Goal: Task Accomplishment & Management: Manage account settings

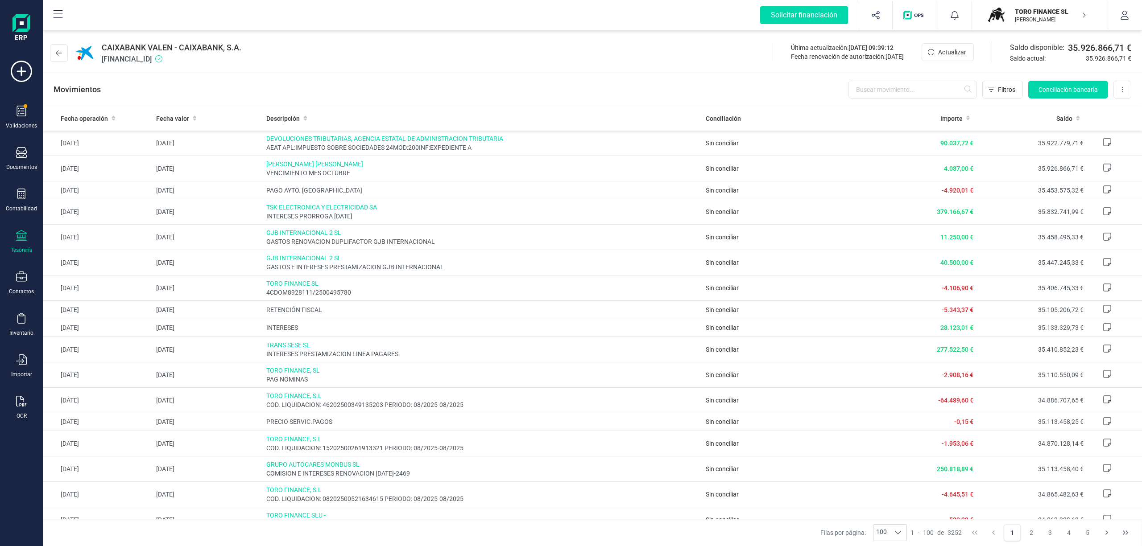
click at [1040, 16] on p "[PERSON_NAME]" at bounding box center [1050, 19] width 71 height 7
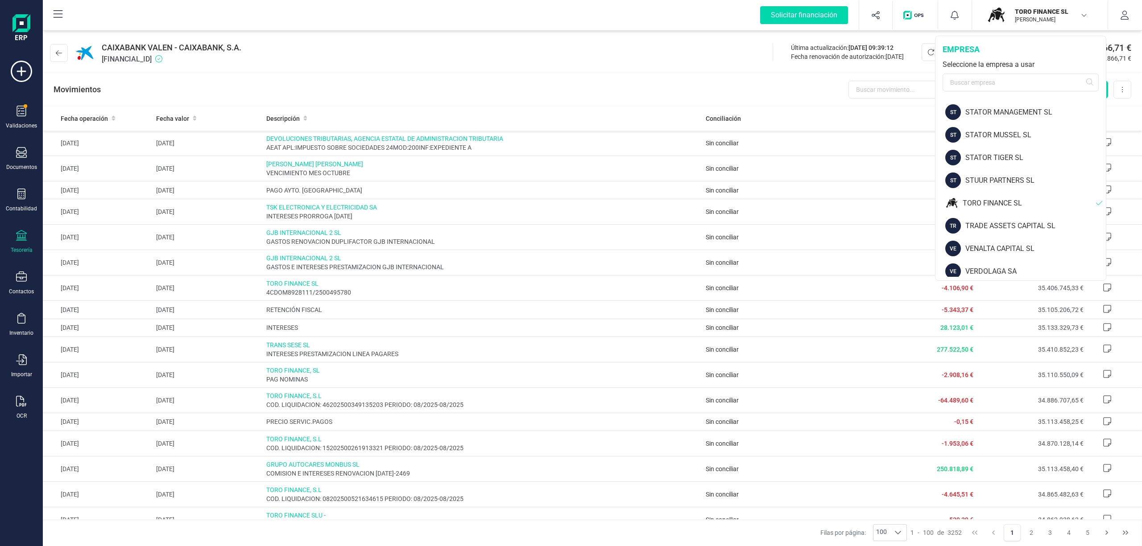
scroll to position [1209, 0]
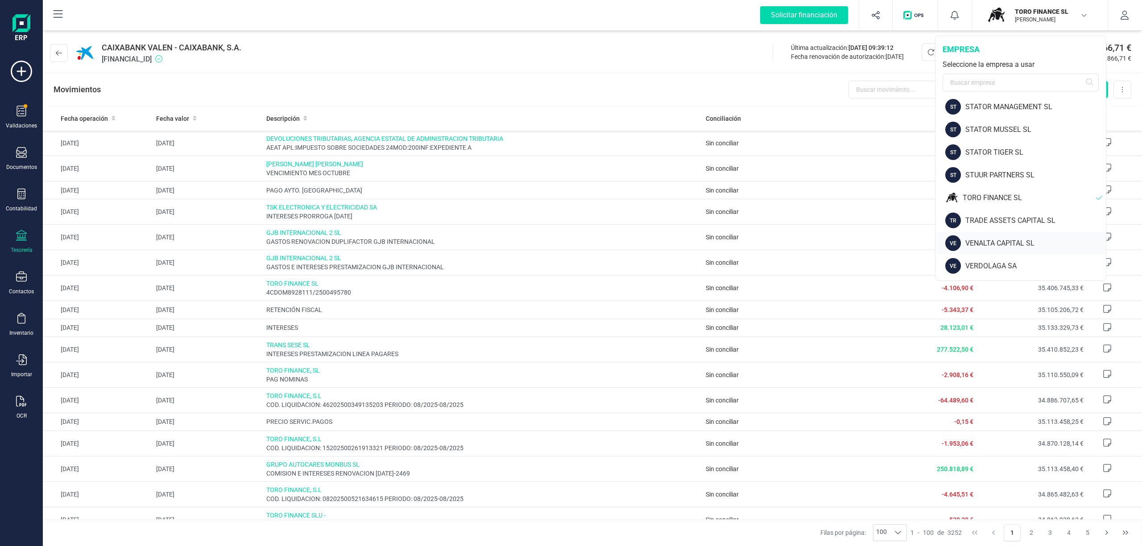
click at [1021, 241] on div "VENALTA CAPITAL SL" at bounding box center [1035, 243] width 140 height 11
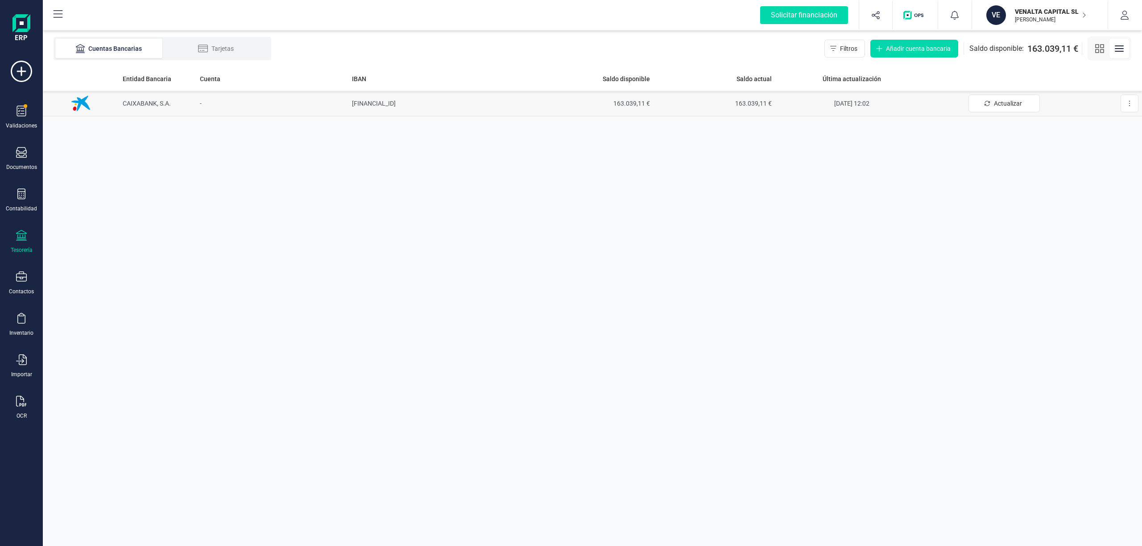
click at [144, 102] on span "CAIXABANK, S.A." at bounding box center [147, 103] width 48 height 7
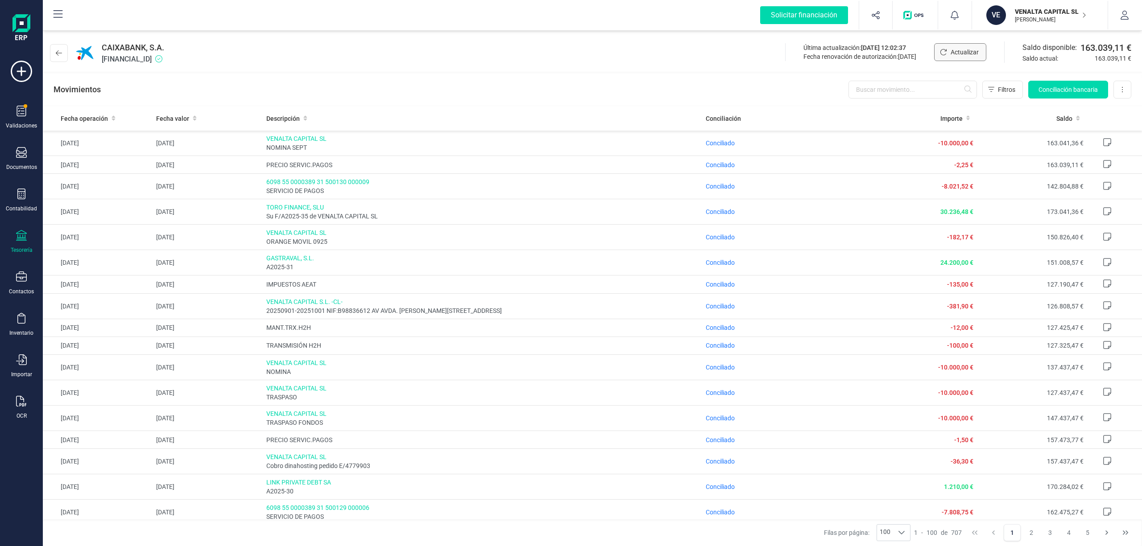
click at [960, 54] on span "Actualizar" at bounding box center [964, 52] width 28 height 9
click at [950, 50] on span "Actualizar" at bounding box center [964, 52] width 28 height 9
click at [57, 52] on icon at bounding box center [59, 52] width 6 height 7
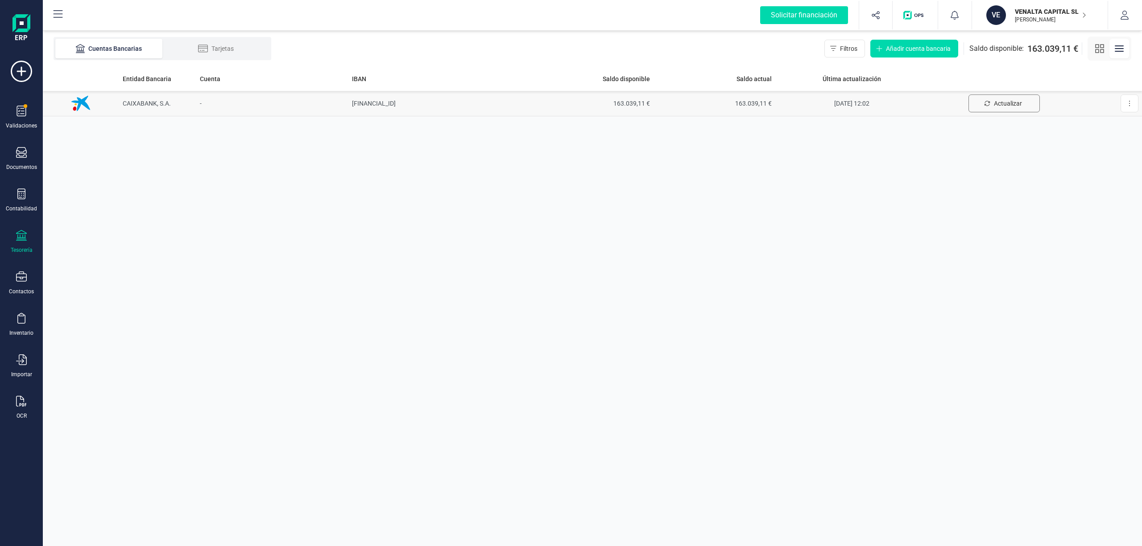
click at [998, 104] on span "Actualizar" at bounding box center [1008, 103] width 28 height 9
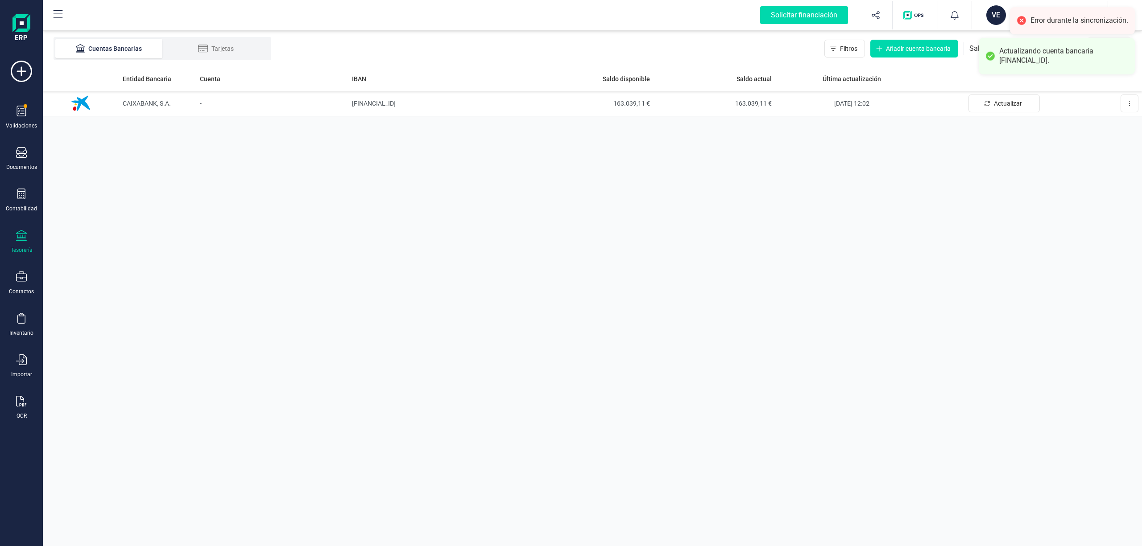
click at [1110, 153] on div "Entidad Bancaria Cuenta IBAN Saldo disponible Saldo actual Última actualización…" at bounding box center [592, 306] width 1099 height 480
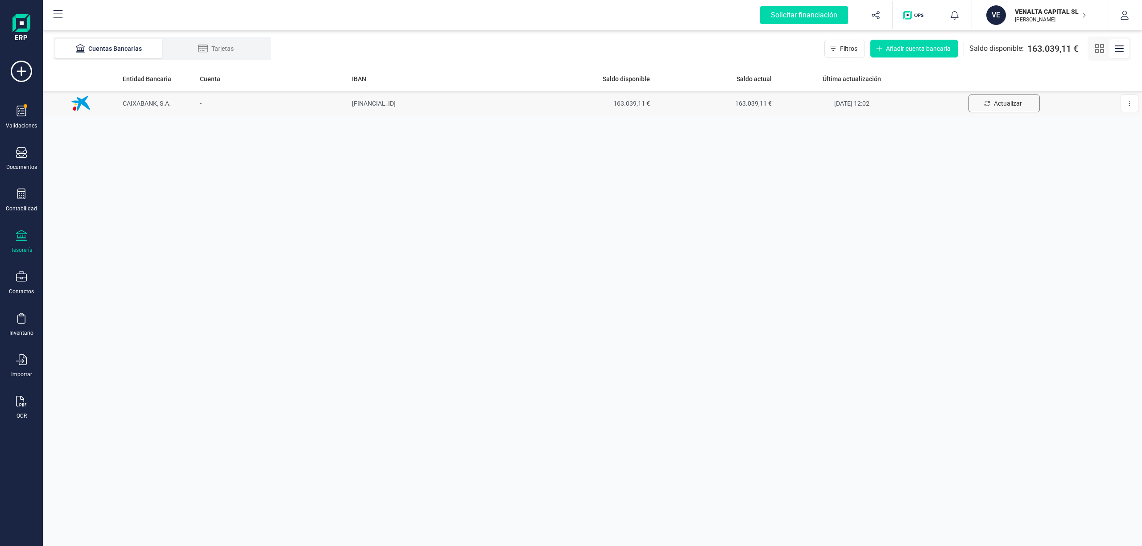
click at [997, 103] on span "Actualizar" at bounding box center [1008, 103] width 28 height 9
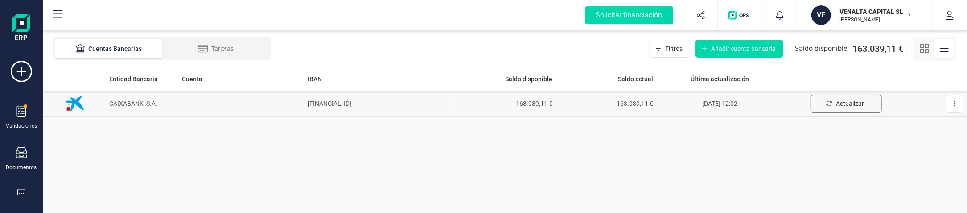
click at [846, 99] on span "Actualizar" at bounding box center [850, 103] width 28 height 9
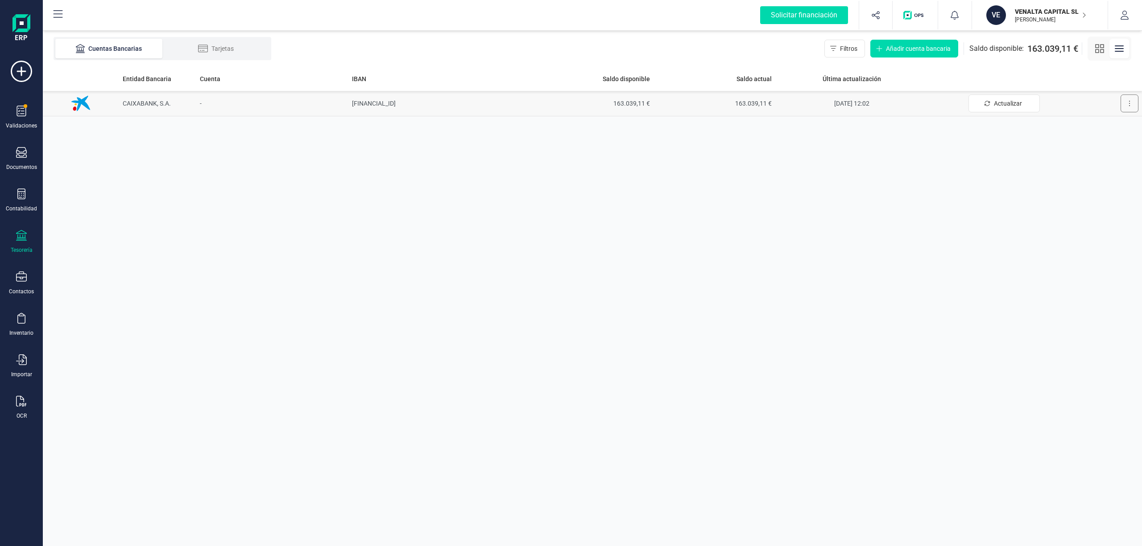
click at [1126, 101] on button at bounding box center [1129, 104] width 18 height 18
click at [359, 100] on td "[FINANCIAL_ID]" at bounding box center [439, 103] width 183 height 25
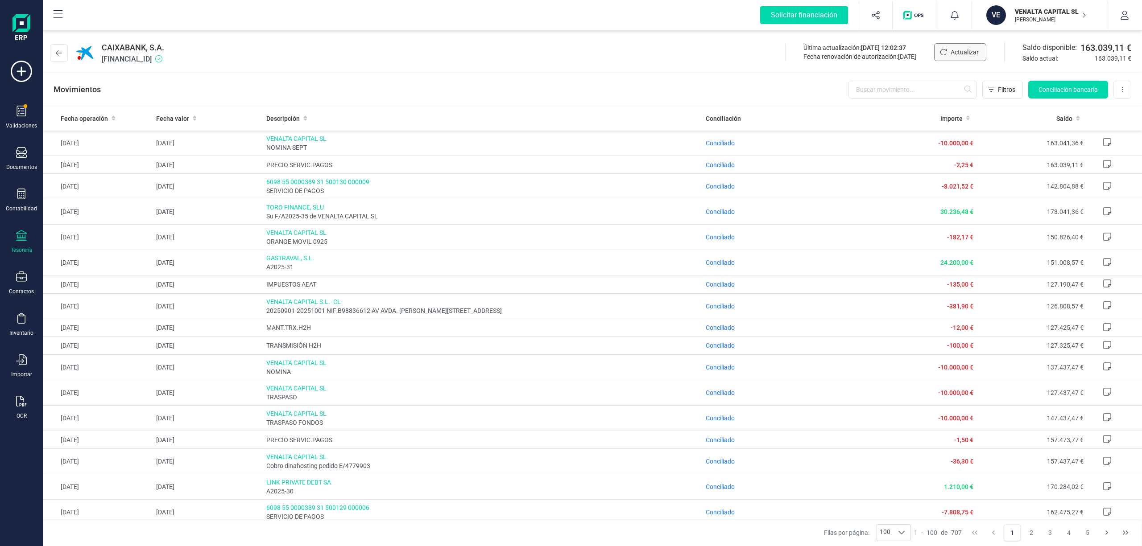
click at [957, 48] on span "Actualizar" at bounding box center [964, 52] width 28 height 9
click at [56, 53] on icon at bounding box center [59, 52] width 6 height 7
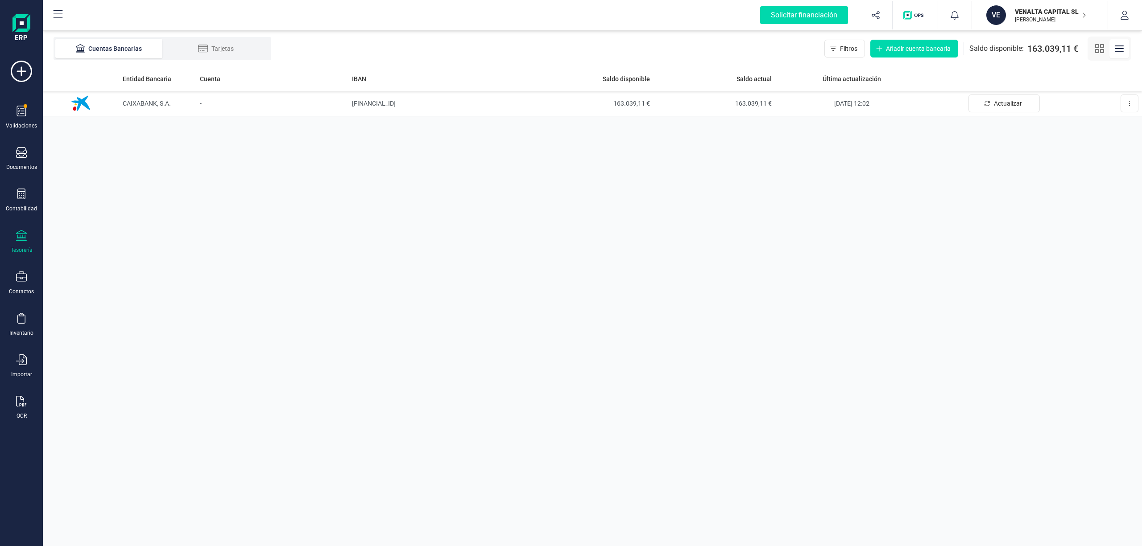
click at [19, 236] on icon at bounding box center [21, 235] width 11 height 11
click at [103, 151] on span "Cuentas bancarias" at bounding box center [107, 152] width 78 height 11
click at [995, 103] on span "Actualizar" at bounding box center [1008, 103] width 28 height 9
click at [1006, 103] on span "Actualizar" at bounding box center [1008, 103] width 28 height 9
click at [1033, 12] on p "VENALTA CAPITAL SL" at bounding box center [1050, 11] width 71 height 9
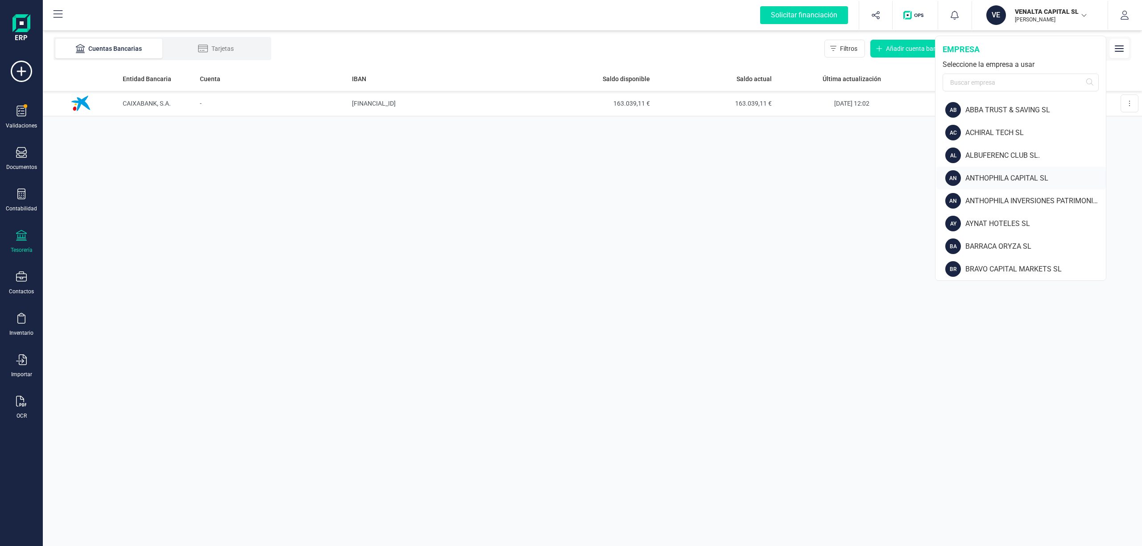
click at [987, 179] on div "ANTHOPHILA CAPITAL SL" at bounding box center [1035, 178] width 140 height 11
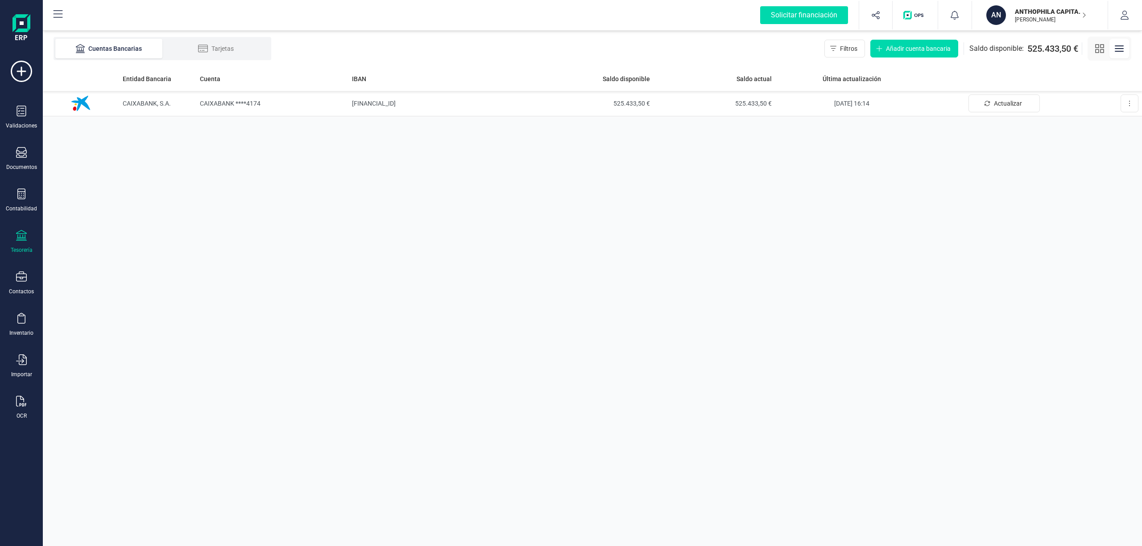
click at [1037, 13] on p "ANTHOPHILA CAPITAL SL" at bounding box center [1050, 11] width 71 height 9
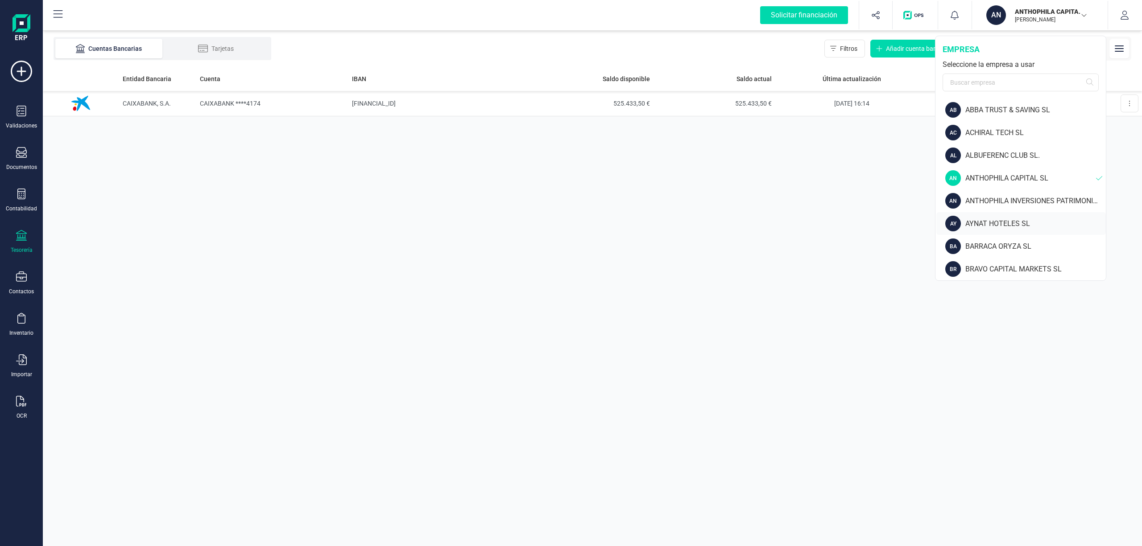
click at [1003, 216] on div "AY AYNAT HOTELES SL" at bounding box center [1020, 223] width 169 height 23
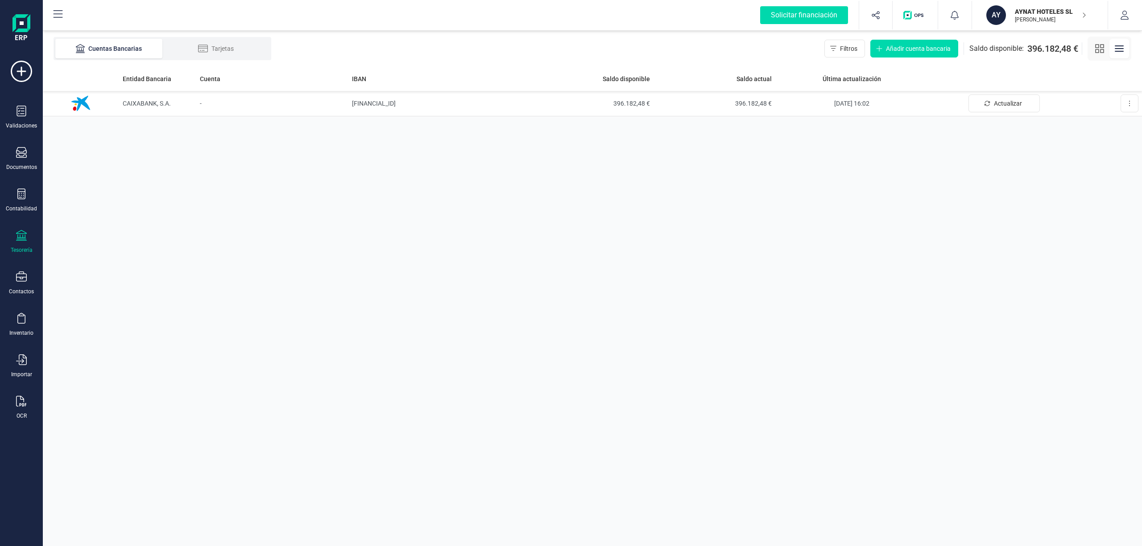
click at [1040, 13] on p "AYNAT HOTELES SL" at bounding box center [1050, 11] width 71 height 9
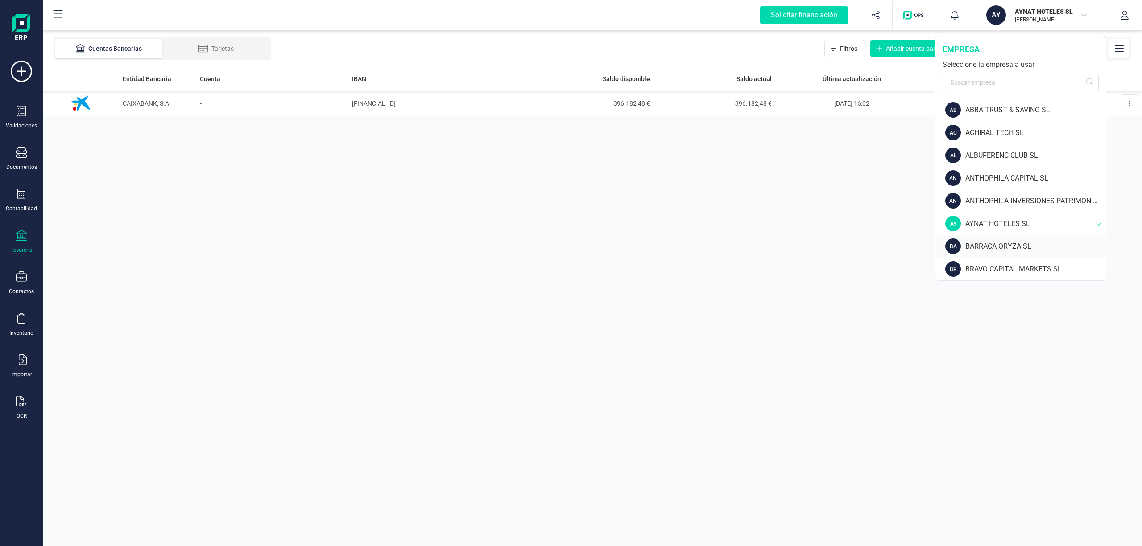
click at [990, 246] on div "BARRACA ORYZA SL" at bounding box center [1035, 246] width 140 height 11
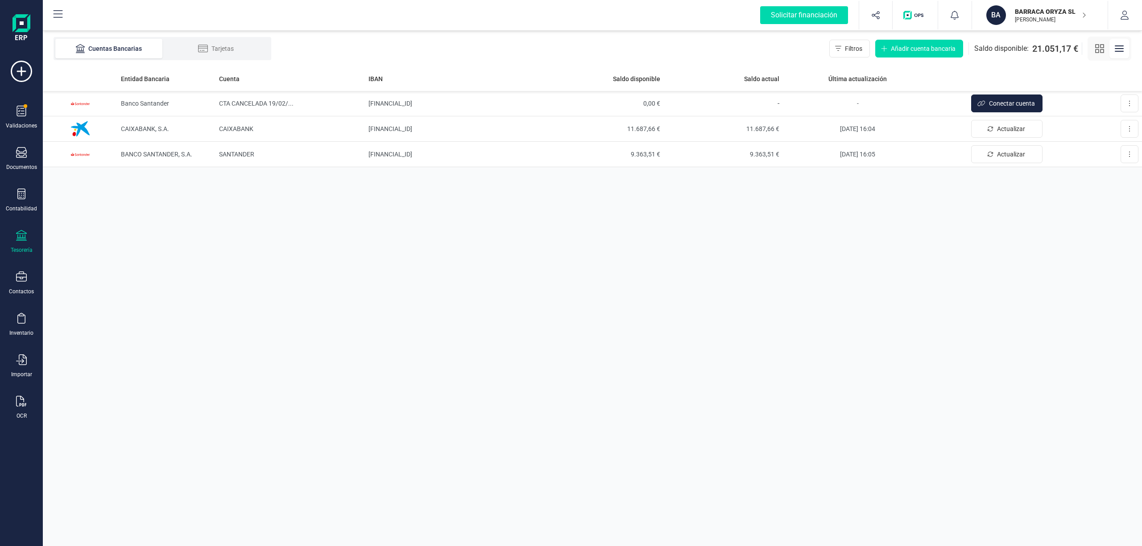
click at [1027, 7] on p "BARRACA ORYZA SL" at bounding box center [1050, 11] width 71 height 9
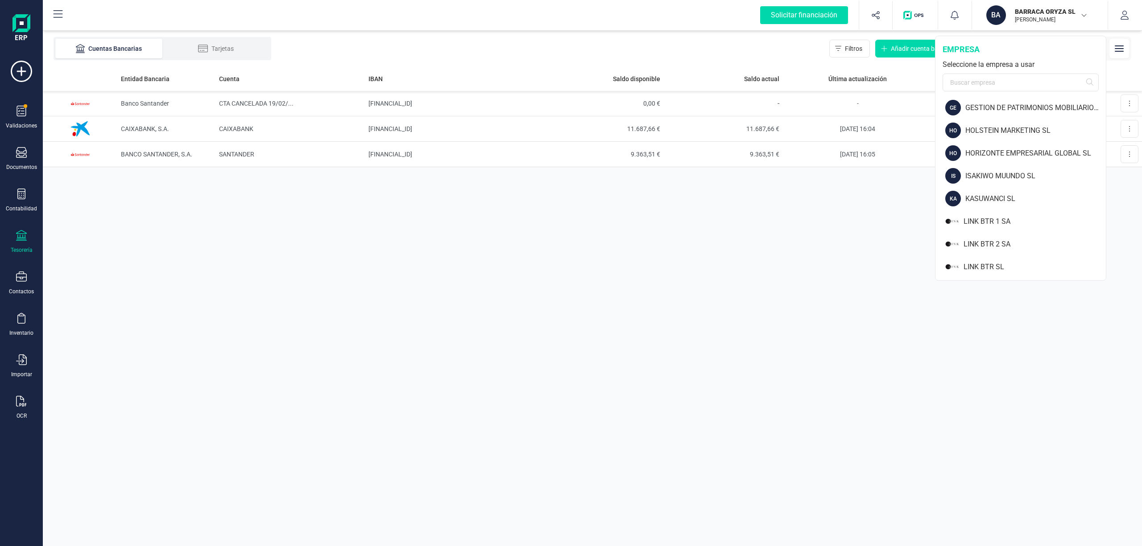
scroll to position [552, 0]
click at [991, 147] on div "ISAKIWO MUUNDO SL" at bounding box center [1035, 149] width 140 height 11
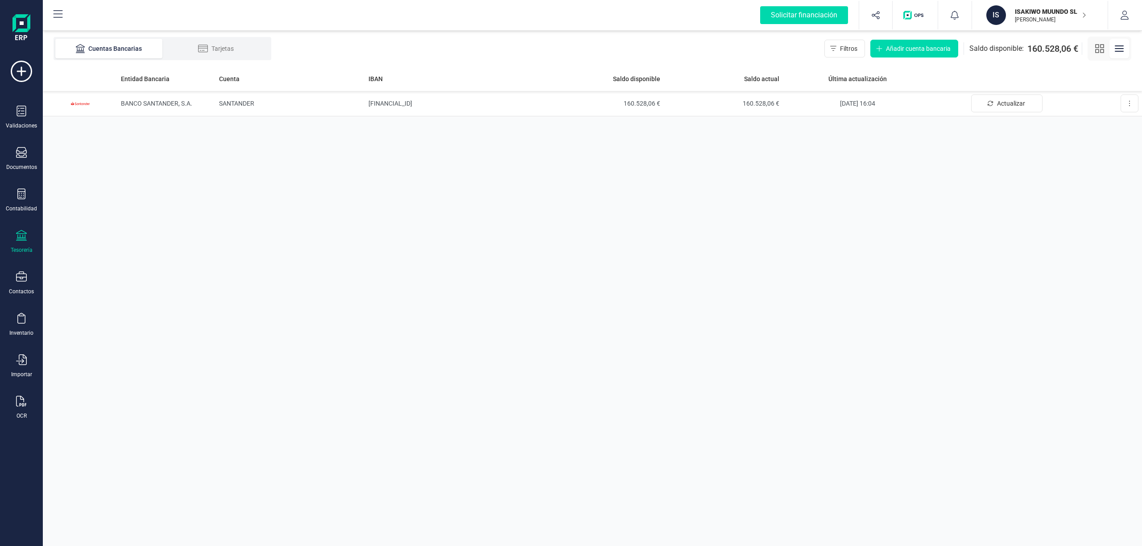
click at [1030, 13] on p "ISAKIWO MUUNDO SL" at bounding box center [1050, 11] width 71 height 9
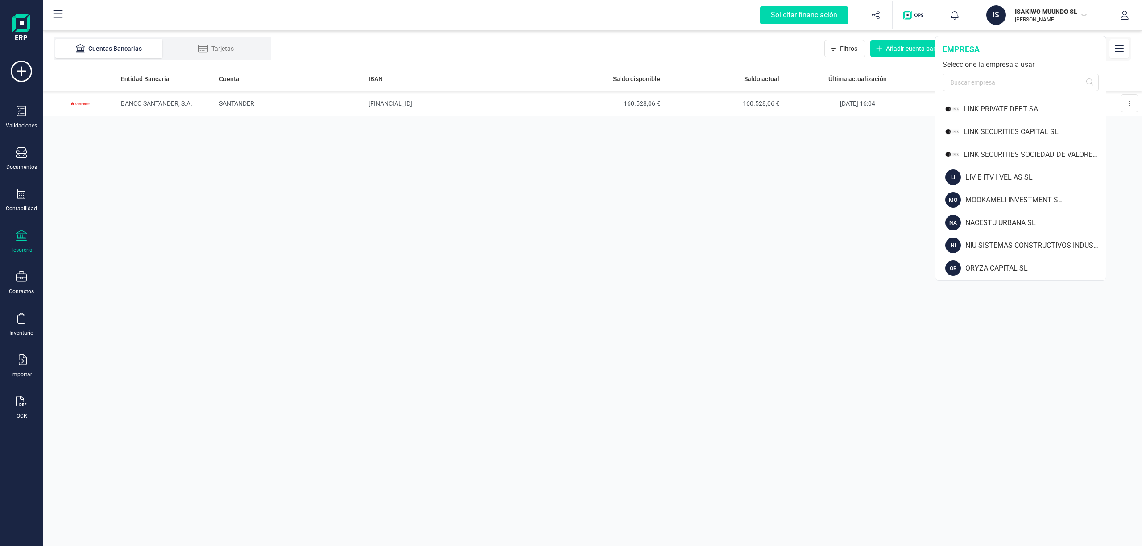
scroll to position [756, 0]
click at [999, 264] on div "ORYZA CAPITAL SL" at bounding box center [1035, 263] width 140 height 11
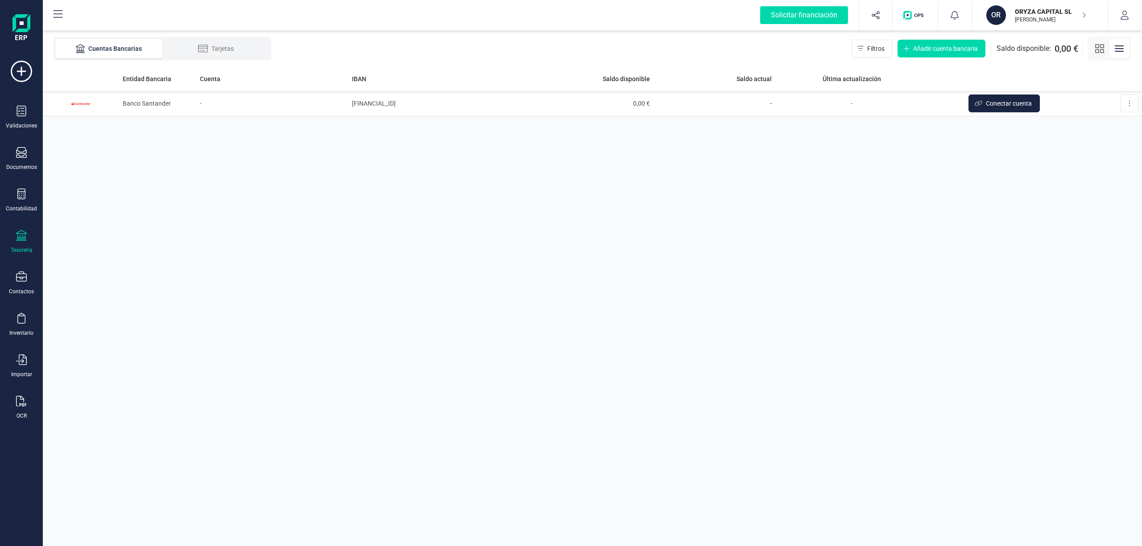
click at [1040, 13] on p "ORYZA CAPITAL SL" at bounding box center [1050, 11] width 71 height 9
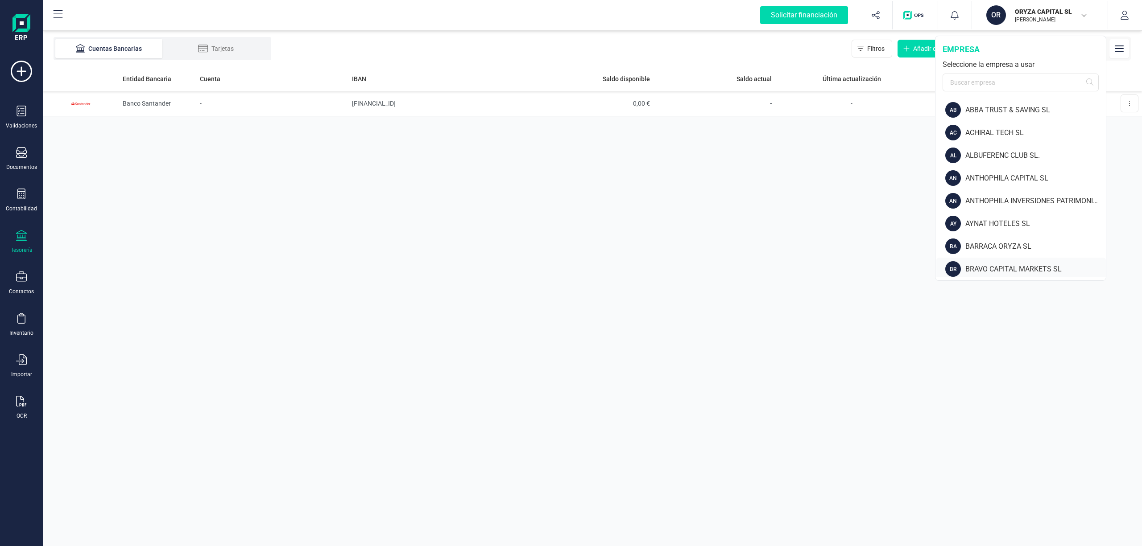
click at [1016, 268] on div "BRAVO CAPITAL MARKETS SL" at bounding box center [1035, 269] width 140 height 11
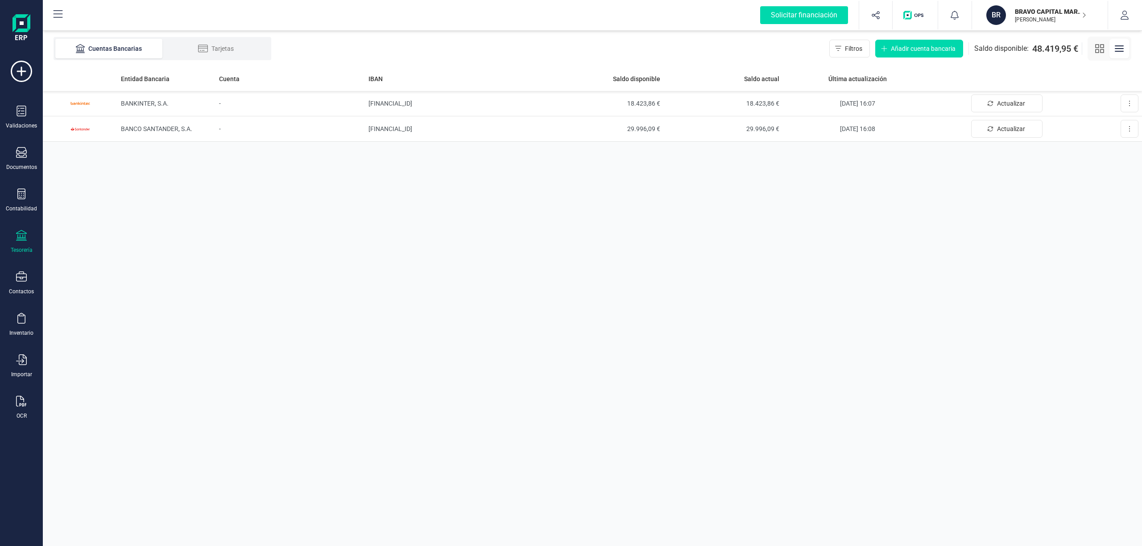
click at [1039, 12] on p "BRAVO CAPITAL MARKETS SL" at bounding box center [1050, 11] width 71 height 9
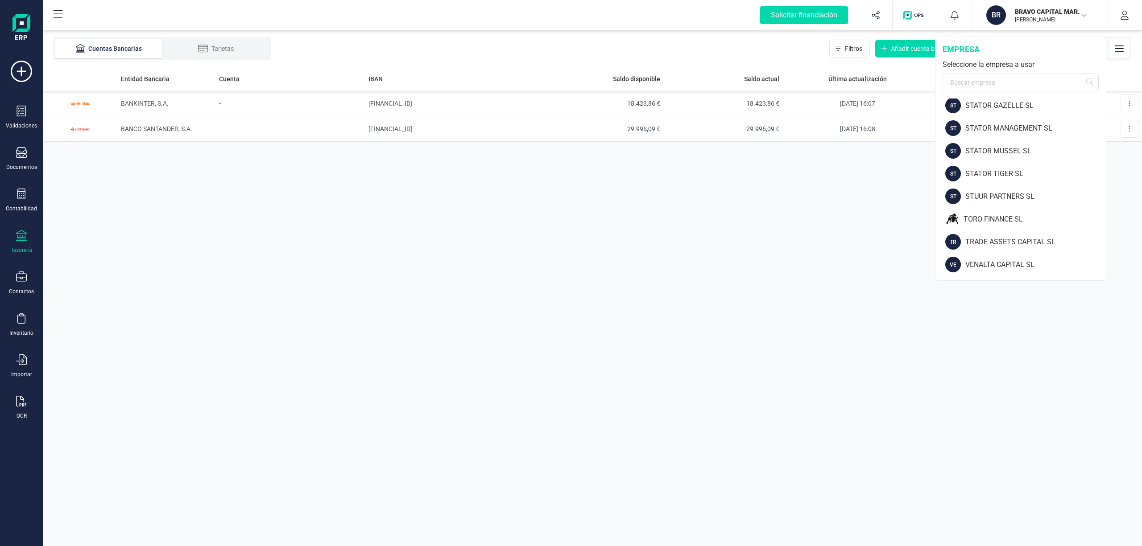
scroll to position [1209, 0]
click at [981, 268] on div "VERDOLAGA SA" at bounding box center [1035, 266] width 140 height 11
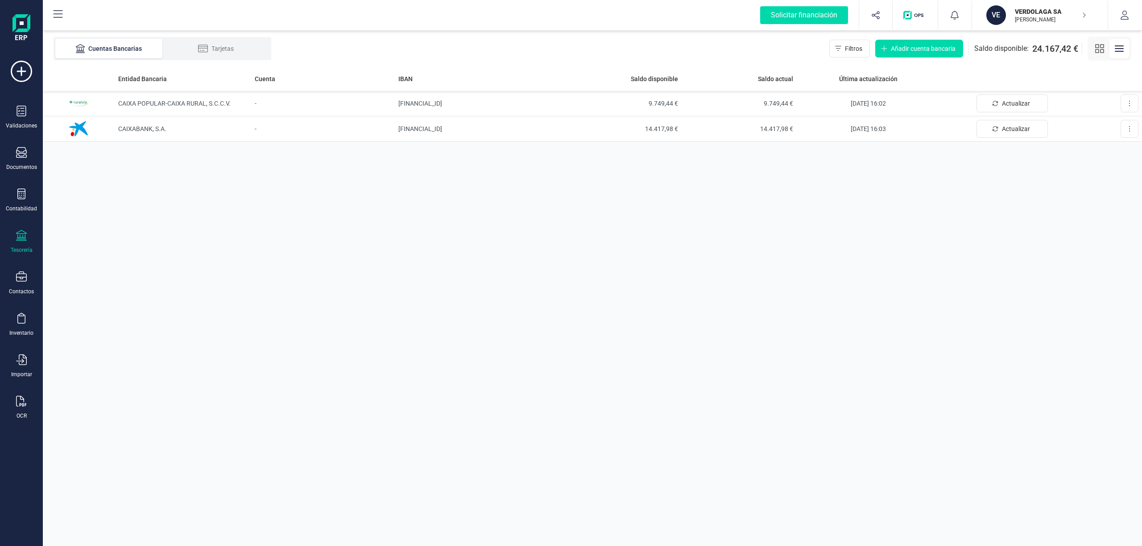
click at [1033, 18] on p "[PERSON_NAME]" at bounding box center [1050, 19] width 71 height 7
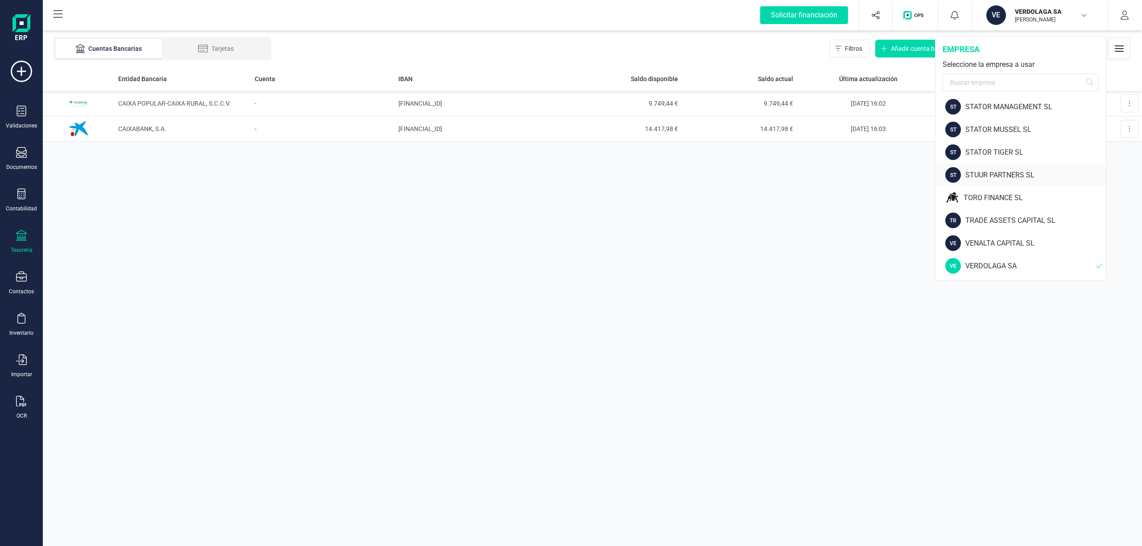
click at [997, 173] on div "STUUR PARTNERS SL" at bounding box center [1035, 175] width 140 height 11
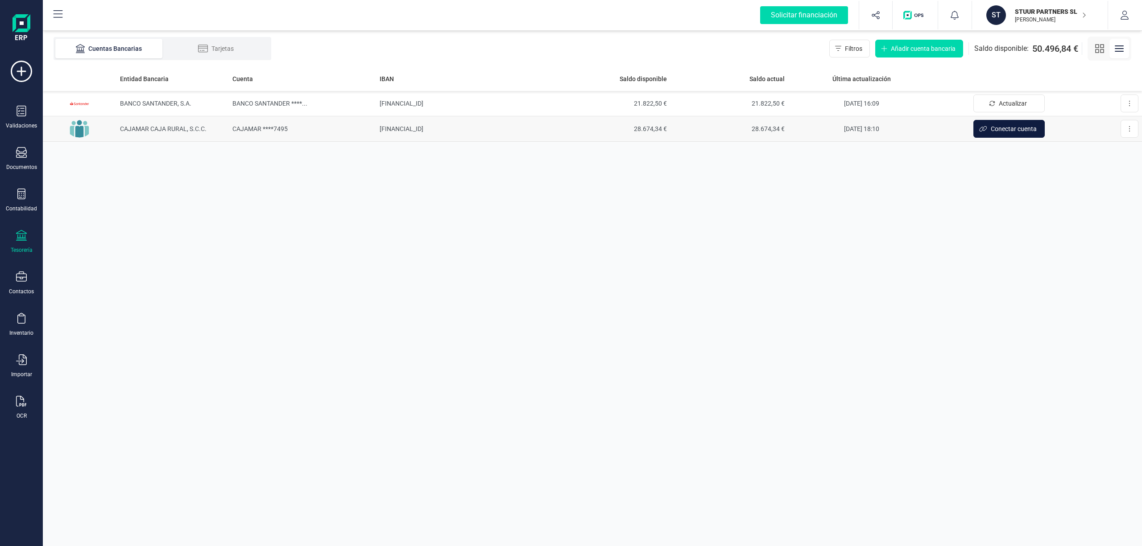
click at [999, 130] on span "Conectar cuenta" at bounding box center [1013, 128] width 46 height 9
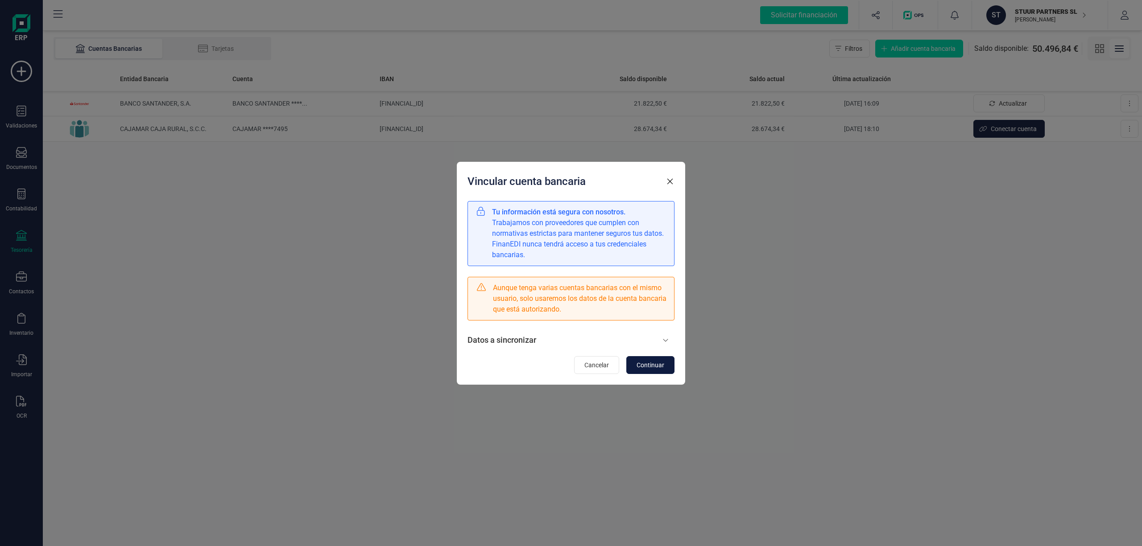
click at [655, 363] on span "Continuar" at bounding box center [650, 365] width 28 height 9
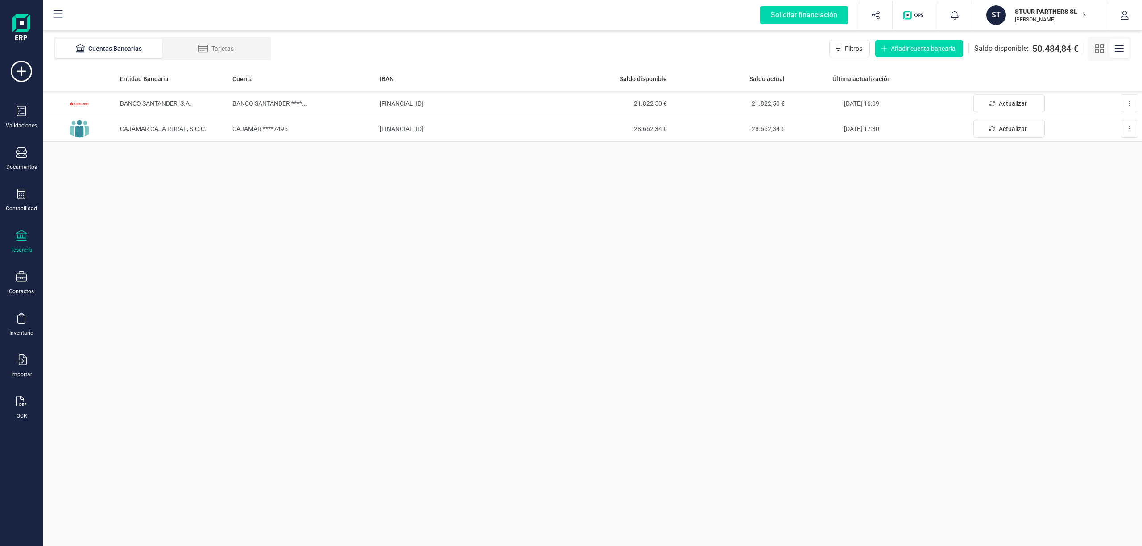
click at [1051, 12] on p "STUUR PARTNERS SL" at bounding box center [1050, 11] width 71 height 9
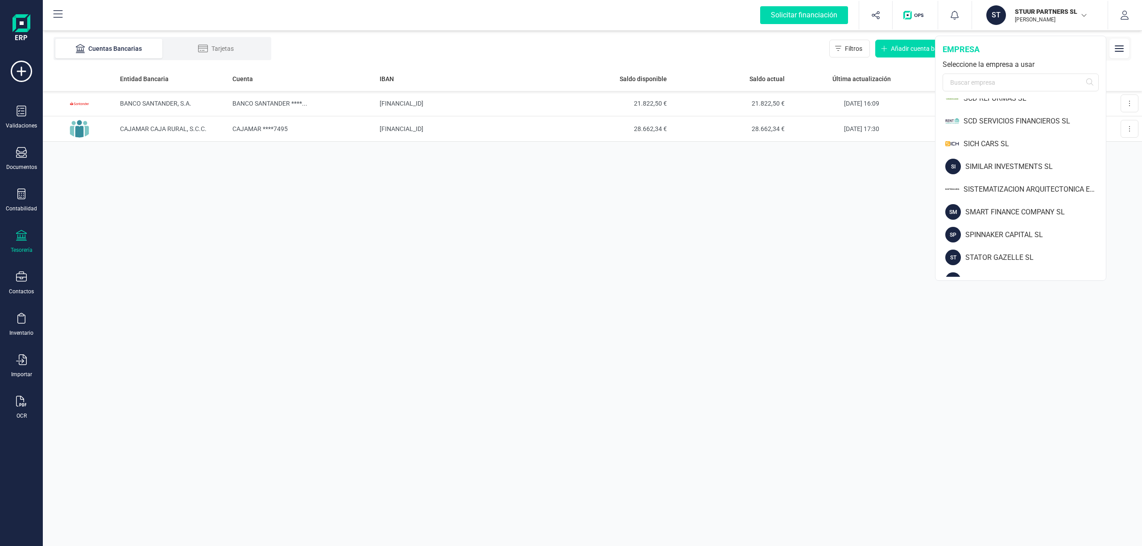
scroll to position [1040, 0]
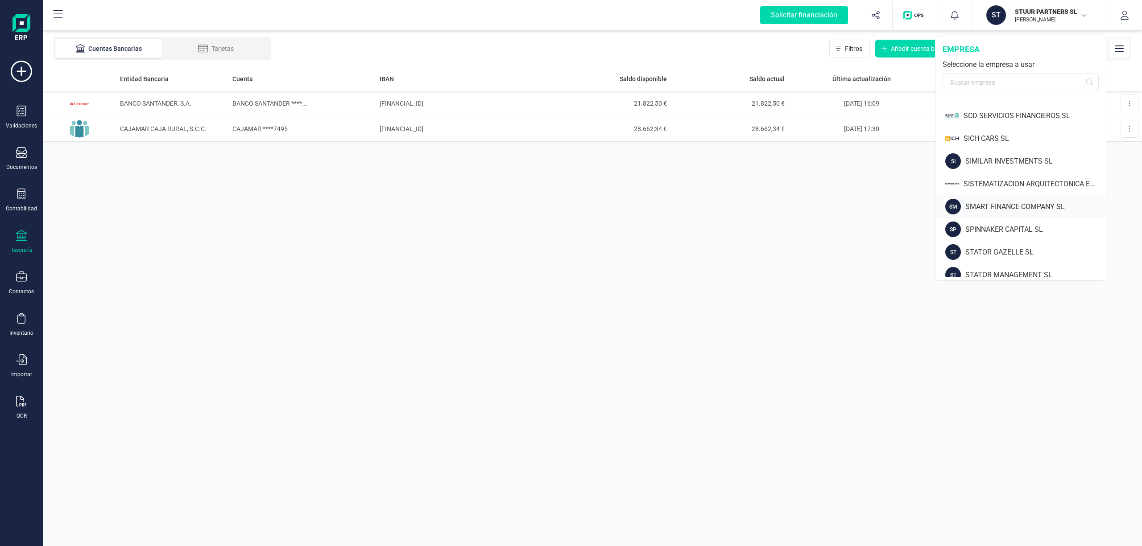
click at [1046, 206] on div "SMART FINANCE COMPANY SL" at bounding box center [1035, 207] width 140 height 11
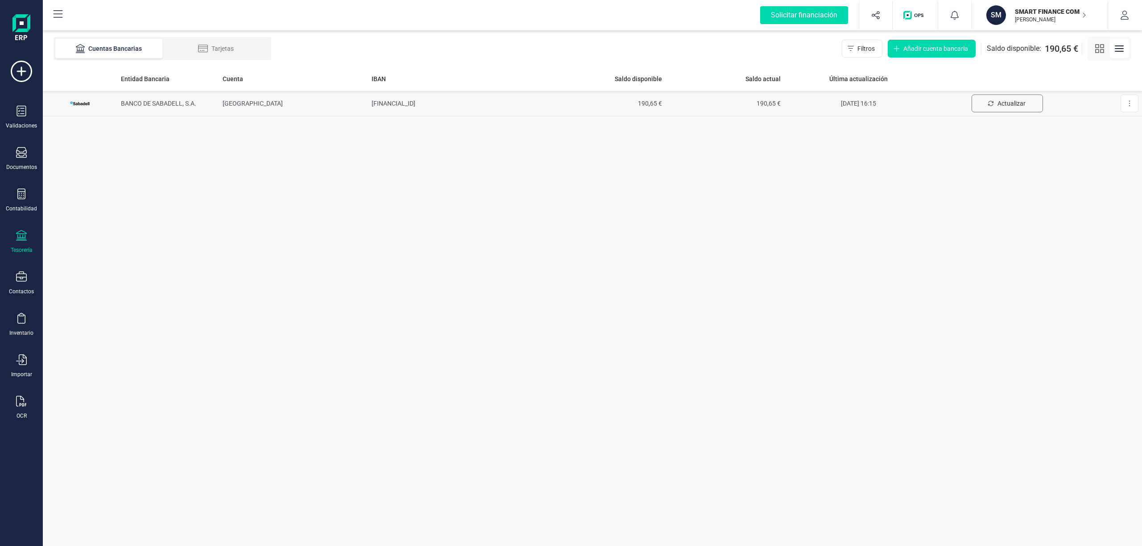
click at [1010, 102] on span "Actualizar" at bounding box center [1011, 103] width 28 height 9
click at [650, 102] on span "190,65 €" at bounding box center [606, 103] width 112 height 9
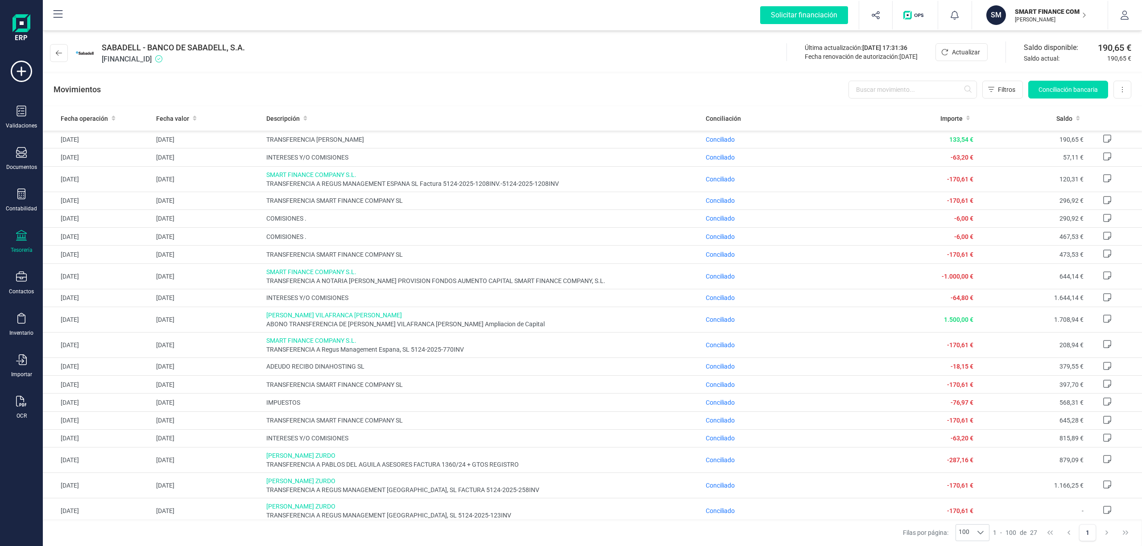
click at [1059, 15] on p "SMART FINANCE COMPANY SL" at bounding box center [1050, 11] width 71 height 9
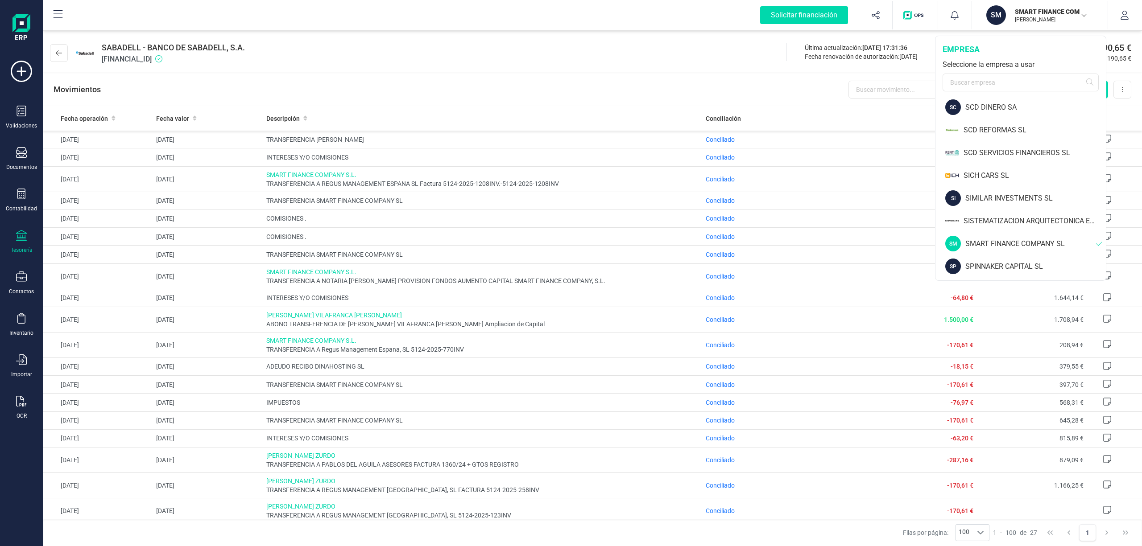
scroll to position [1209, 0]
click at [995, 240] on div "VENALTA CAPITAL SL" at bounding box center [1035, 243] width 140 height 11
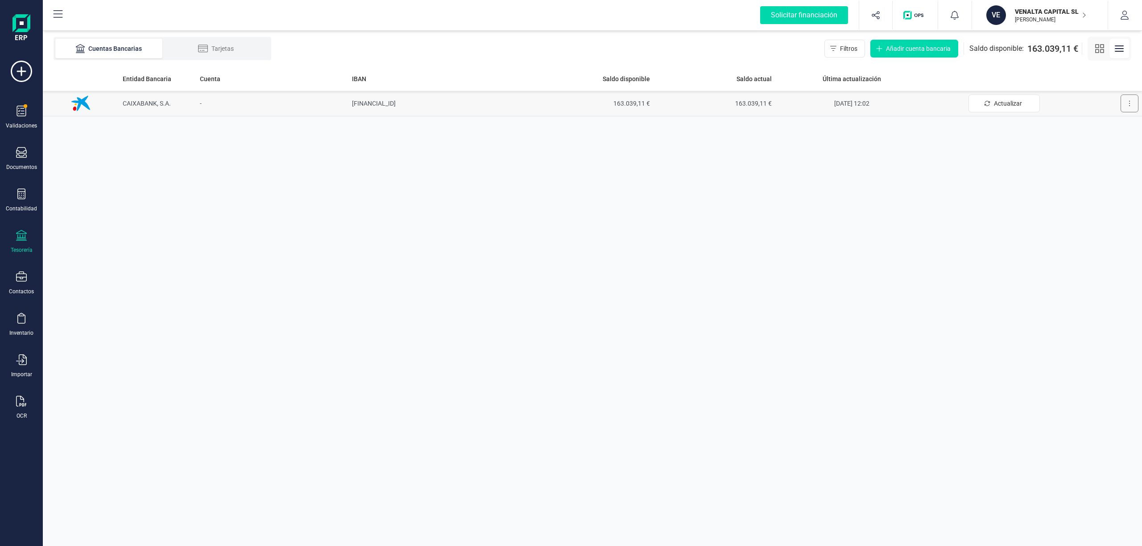
click at [1125, 106] on button at bounding box center [1129, 104] width 18 height 18
click at [1119, 144] on span "Desconectar cuenta" at bounding box center [1102, 143] width 55 height 9
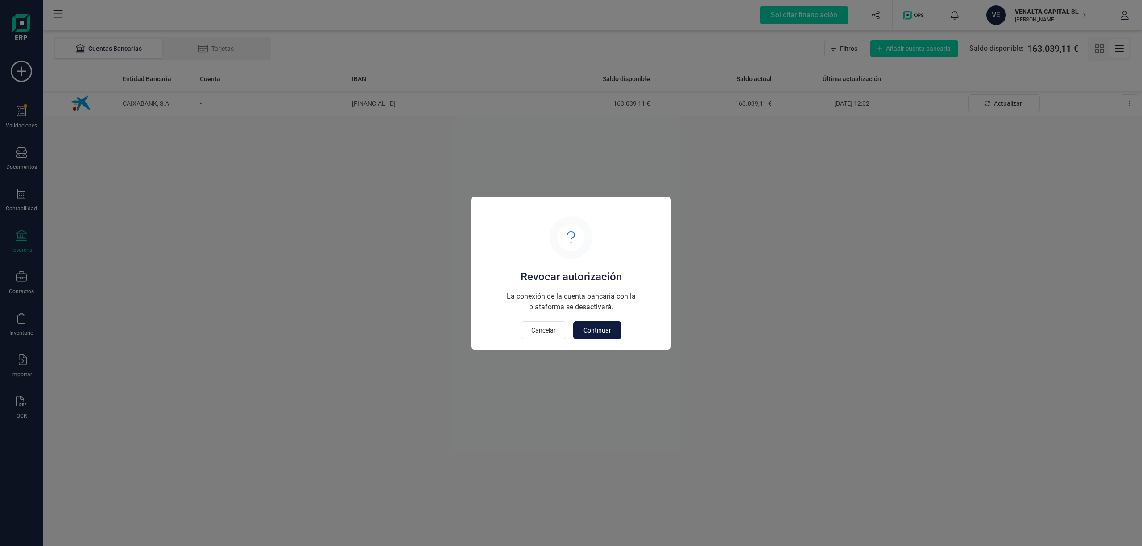
click at [598, 332] on span "Continuar" at bounding box center [597, 330] width 28 height 9
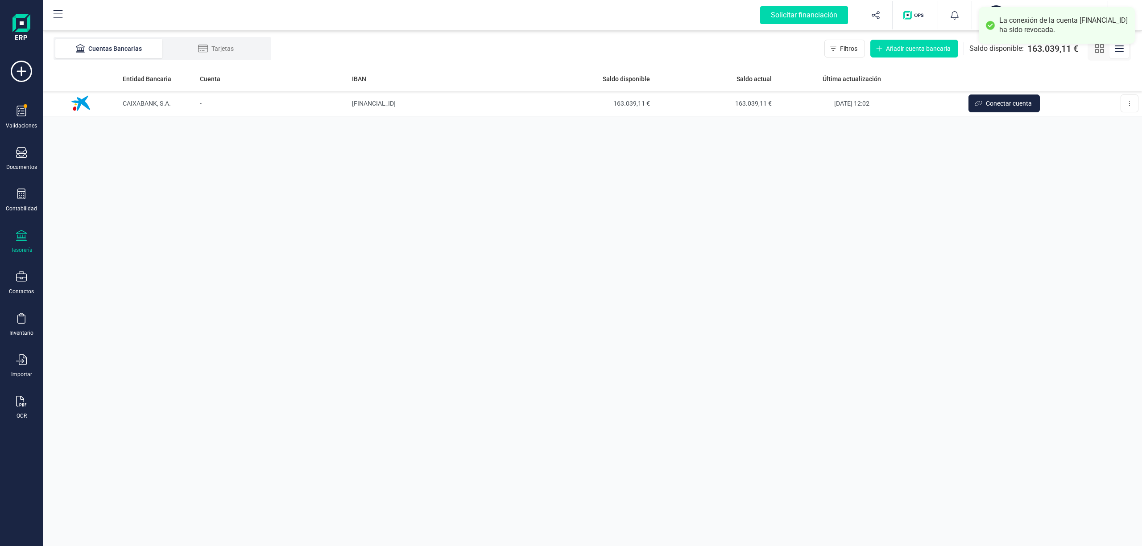
click at [980, 204] on div "Entidad Bancaria Cuenta IBAN Saldo disponible Saldo actual Última actualización…" at bounding box center [592, 306] width 1099 height 480
click at [993, 104] on span "Conectar cuenta" at bounding box center [1009, 103] width 46 height 9
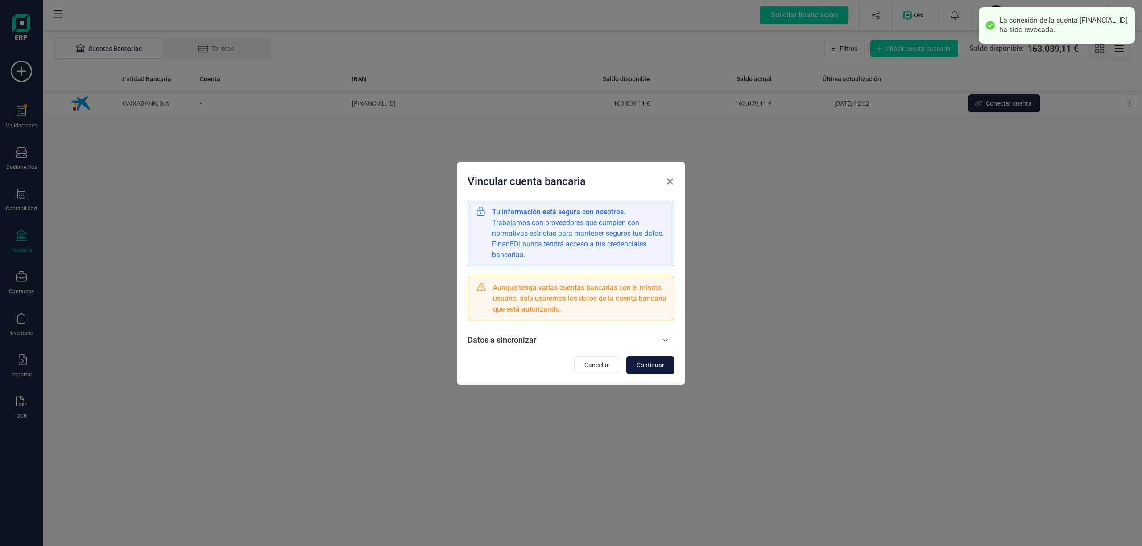
click at [652, 363] on span "Continuar" at bounding box center [650, 365] width 28 height 9
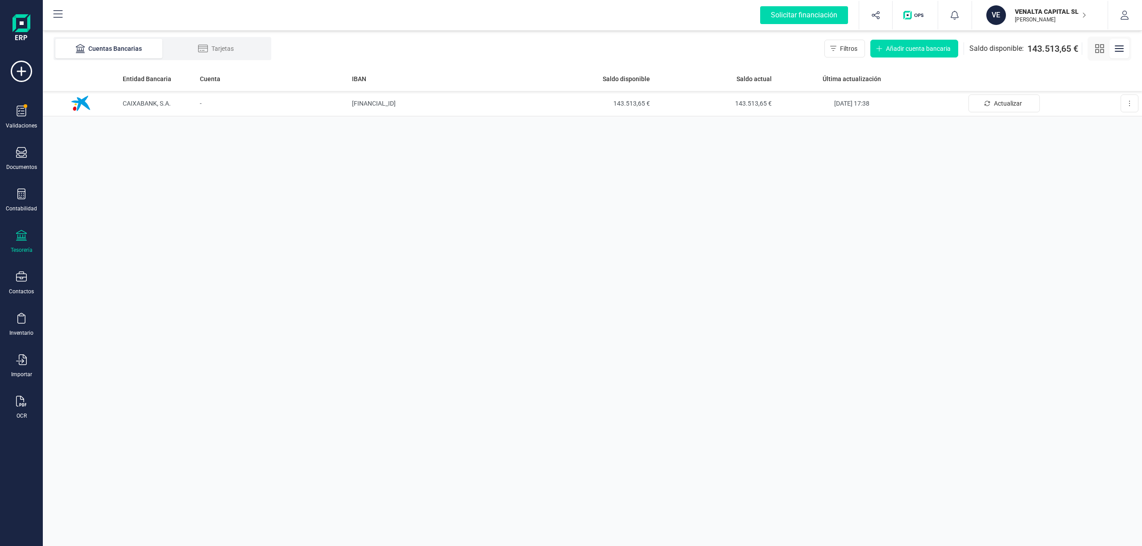
click at [1035, 11] on p "VENALTA CAPITAL SL" at bounding box center [1050, 11] width 71 height 9
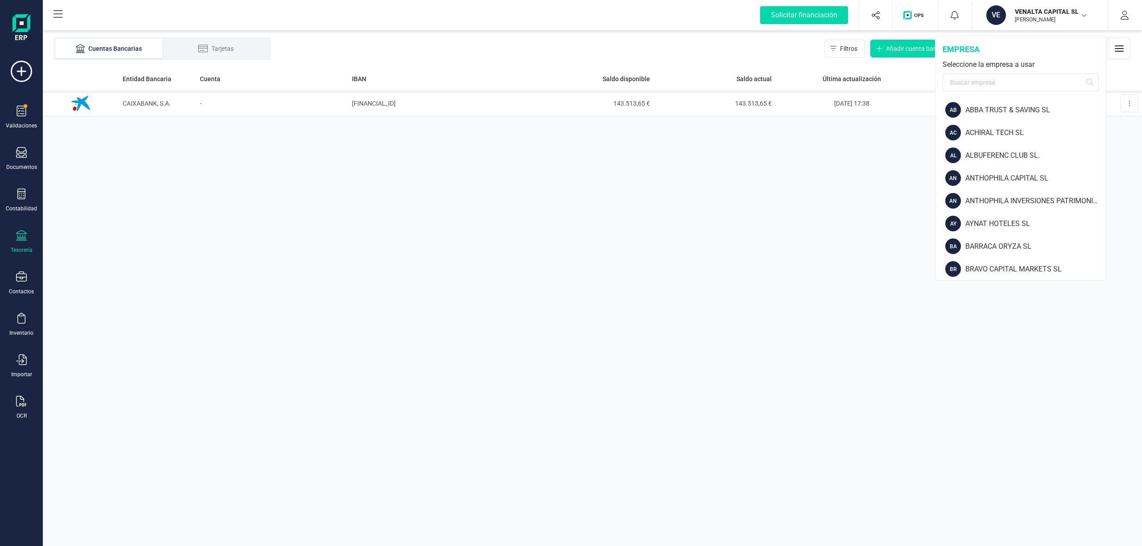
scroll to position [111, 0]
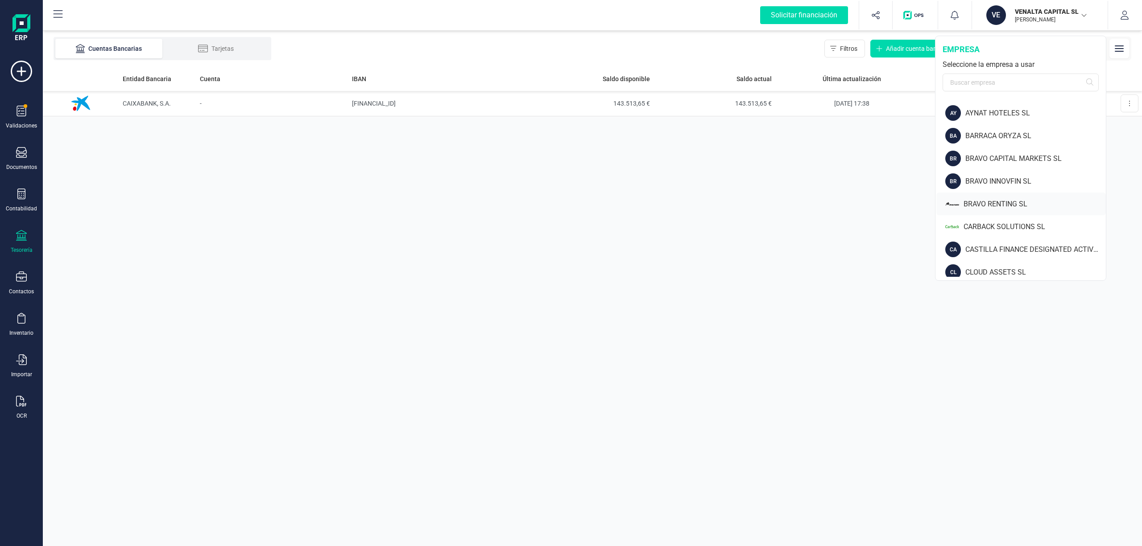
click at [993, 199] on div "BRAVO RENTING SL" at bounding box center [1034, 204] width 142 height 11
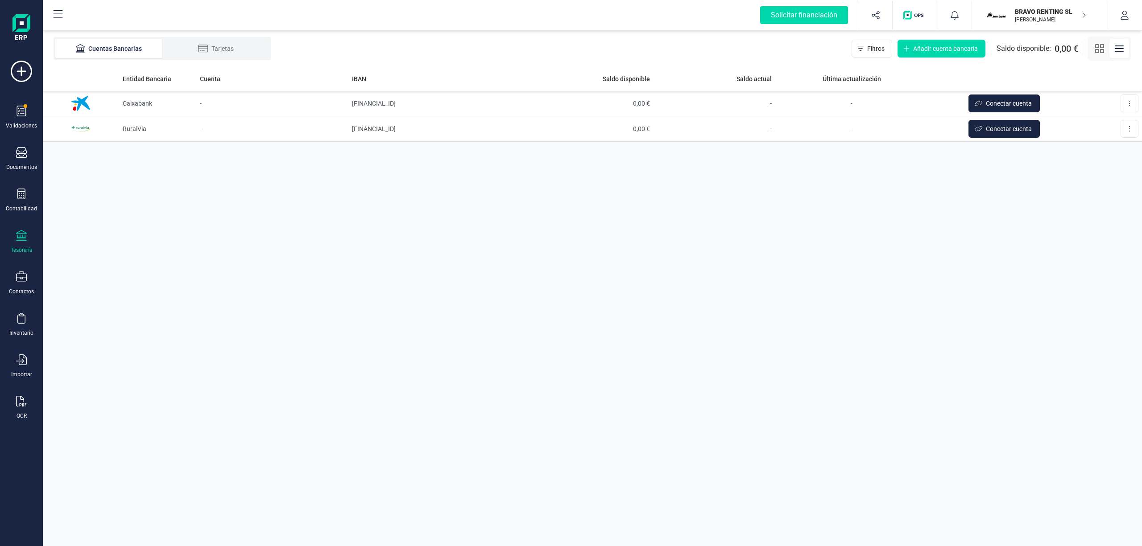
click at [1037, 14] on p "BRAVO RENTING SL" at bounding box center [1050, 11] width 71 height 9
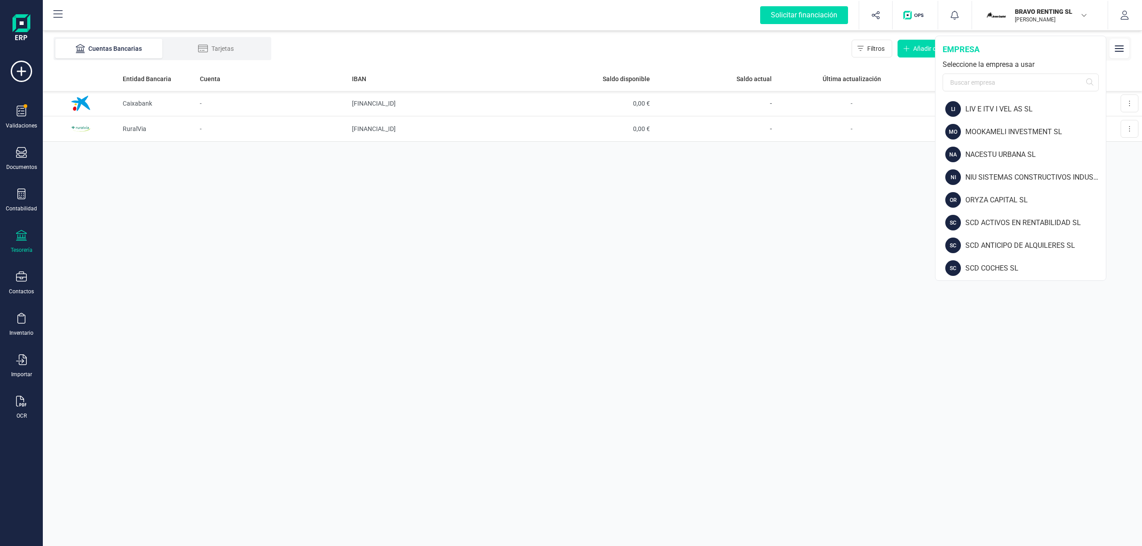
scroll to position [772, 0]
click at [1006, 155] on div "LIV E ITV I VEL AS SL" at bounding box center [1035, 156] width 140 height 11
